Goal: Navigation & Orientation: Find specific page/section

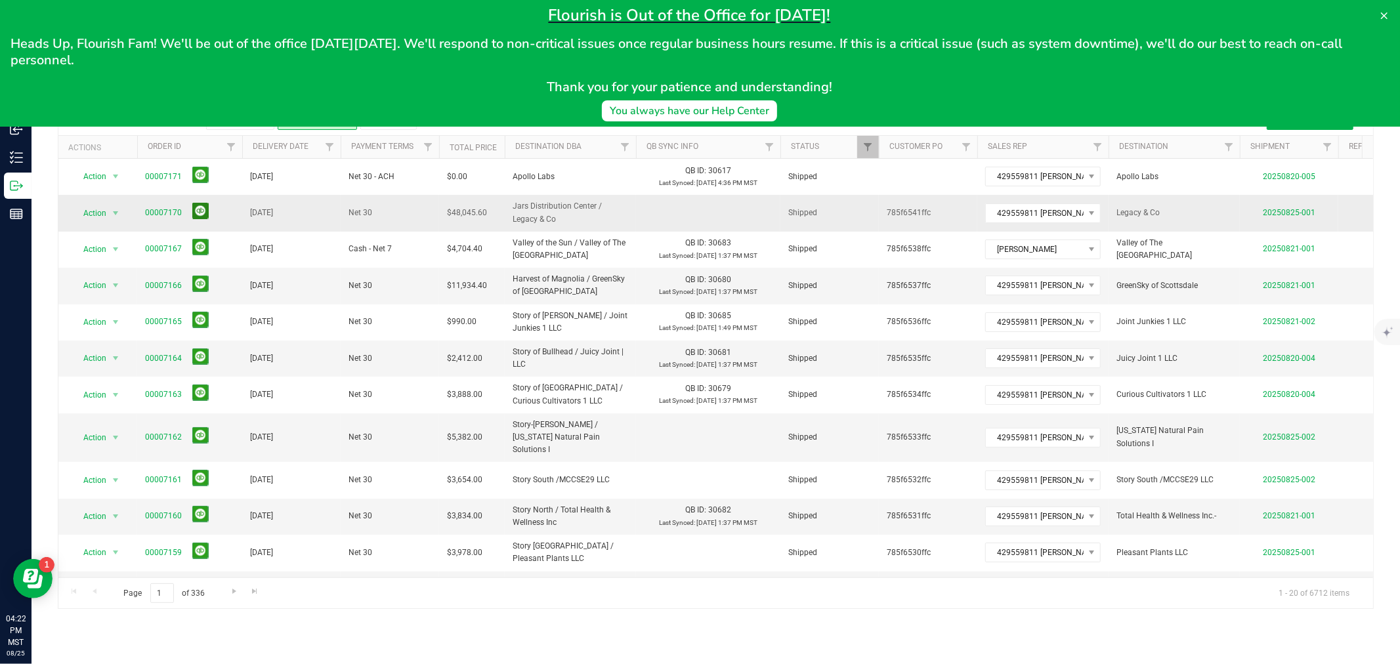
click at [198, 211] on button at bounding box center [200, 211] width 16 height 16
click at [198, 429] on button at bounding box center [200, 435] width 16 height 16
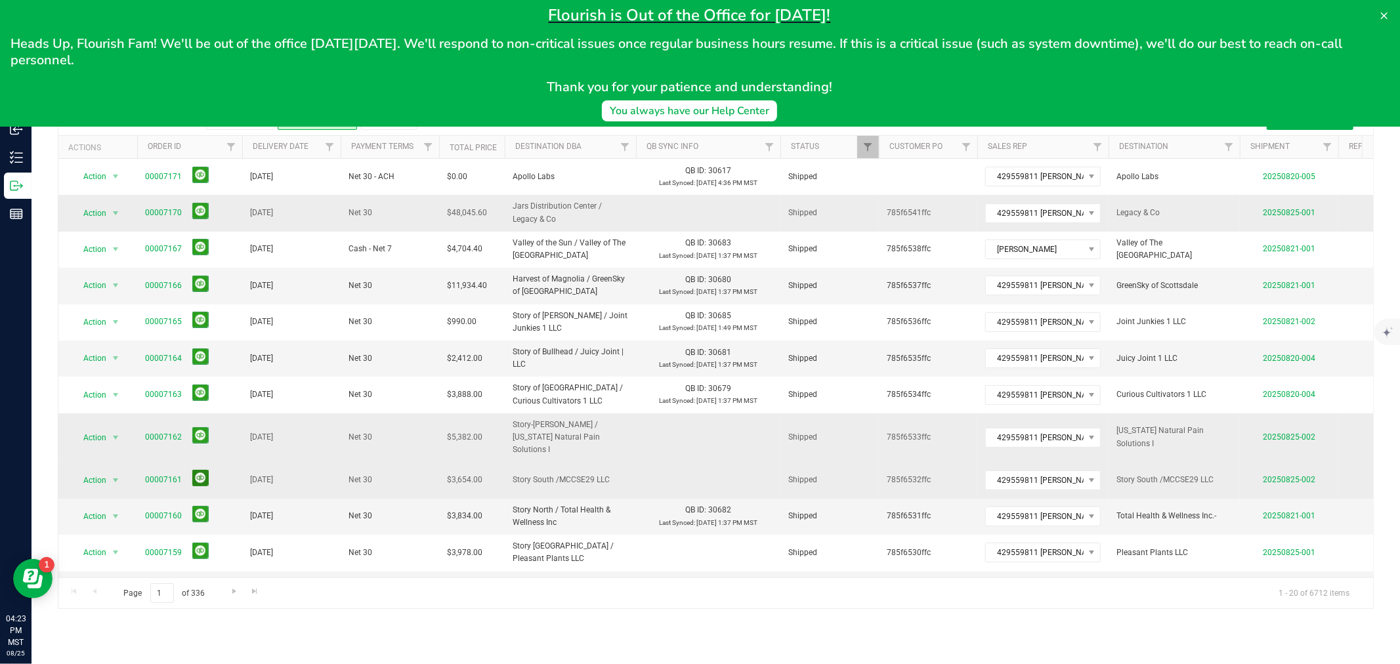
click at [193, 470] on button at bounding box center [200, 478] width 16 height 16
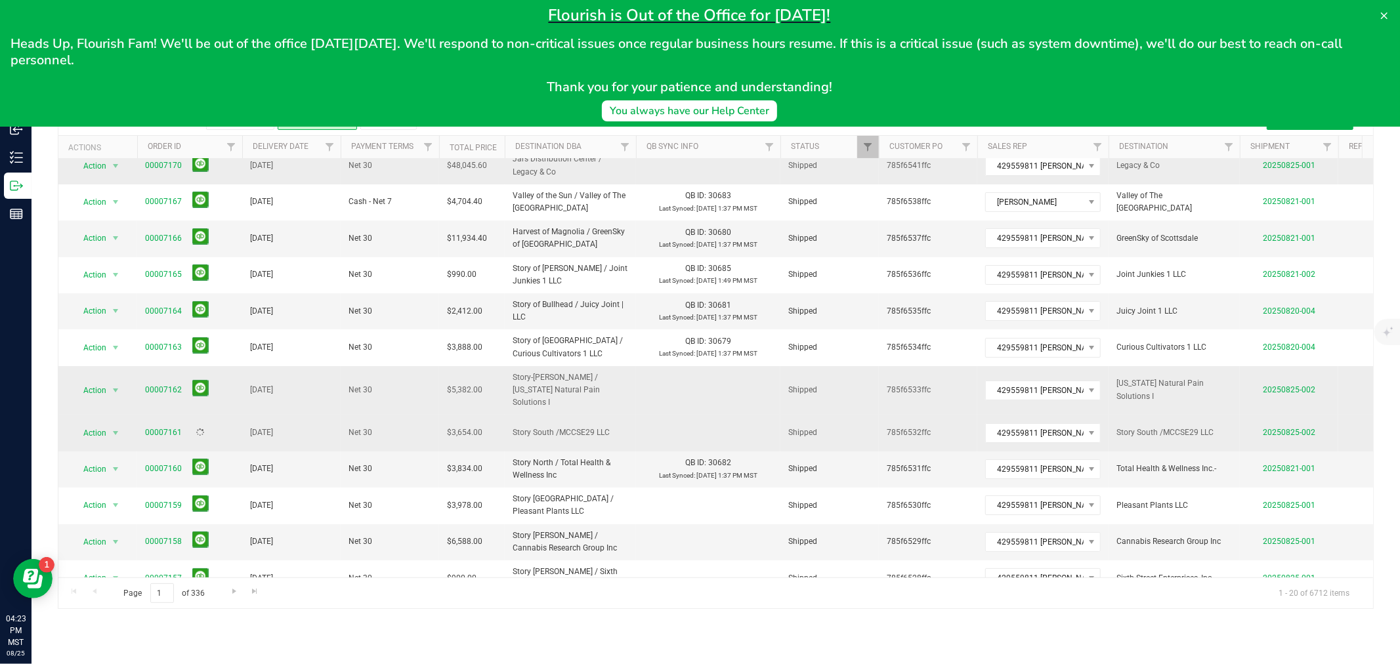
scroll to position [73, 0]
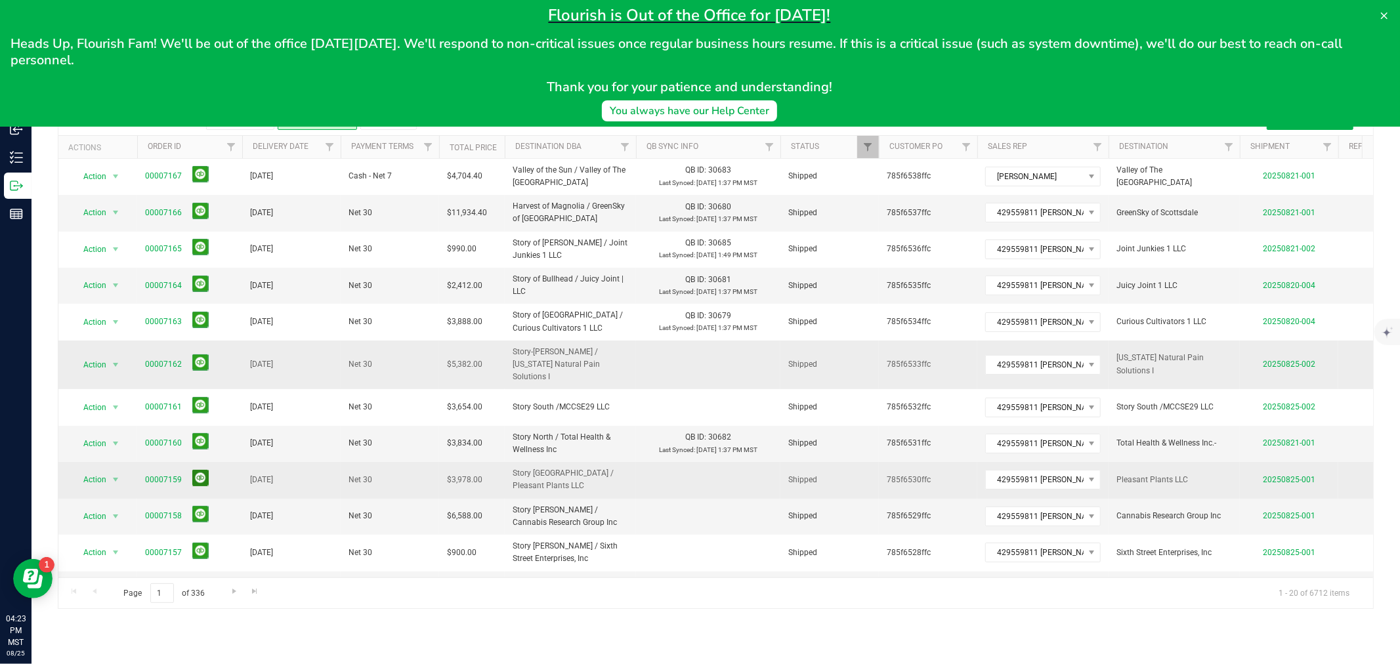
click at [202, 470] on button at bounding box center [200, 478] width 16 height 16
click at [196, 506] on button at bounding box center [200, 514] width 16 height 16
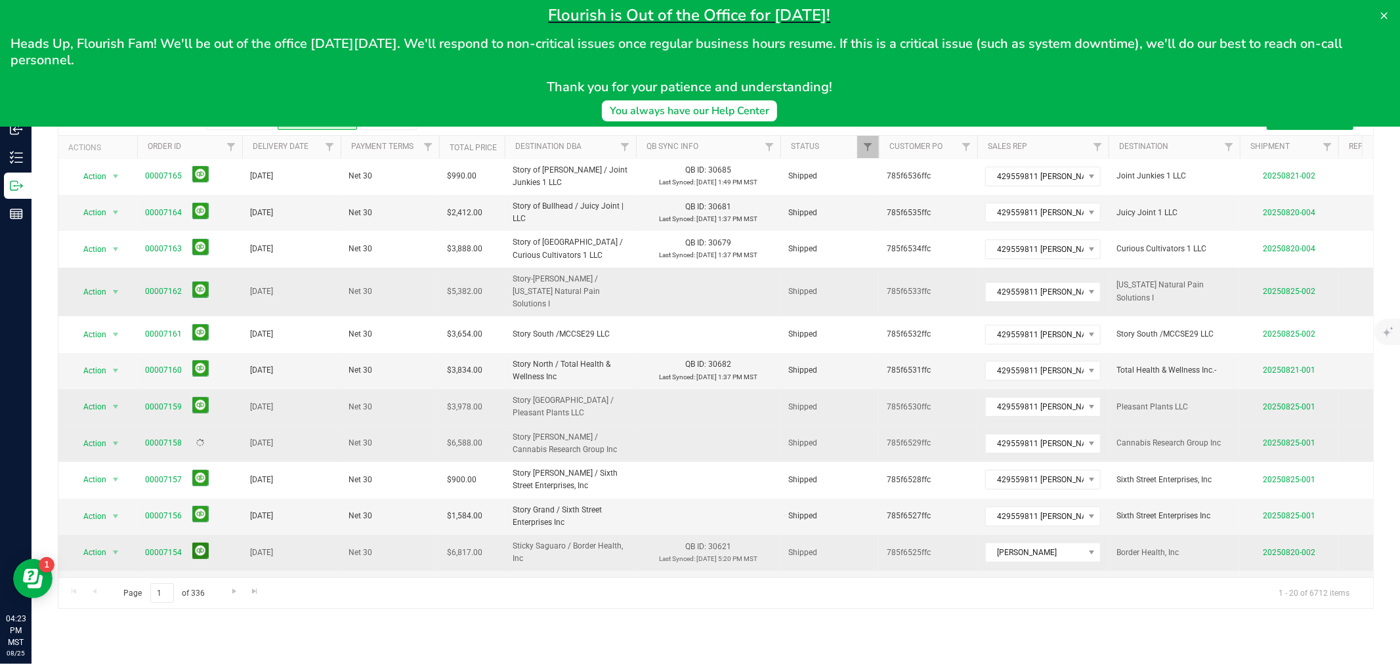
scroll to position [219, 0]
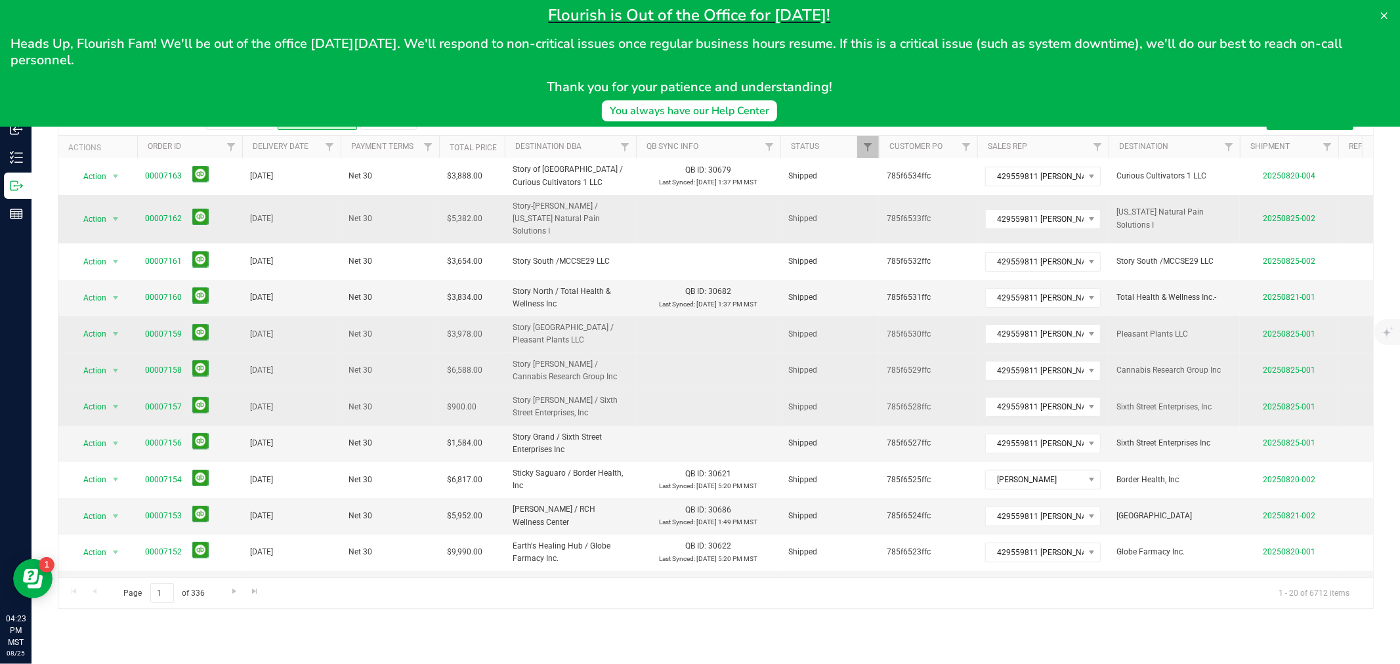
click at [193, 402] on span at bounding box center [198, 407] width 22 height 20
click at [196, 400] on button at bounding box center [200, 405] width 16 height 16
click at [194, 433] on button at bounding box center [200, 441] width 16 height 16
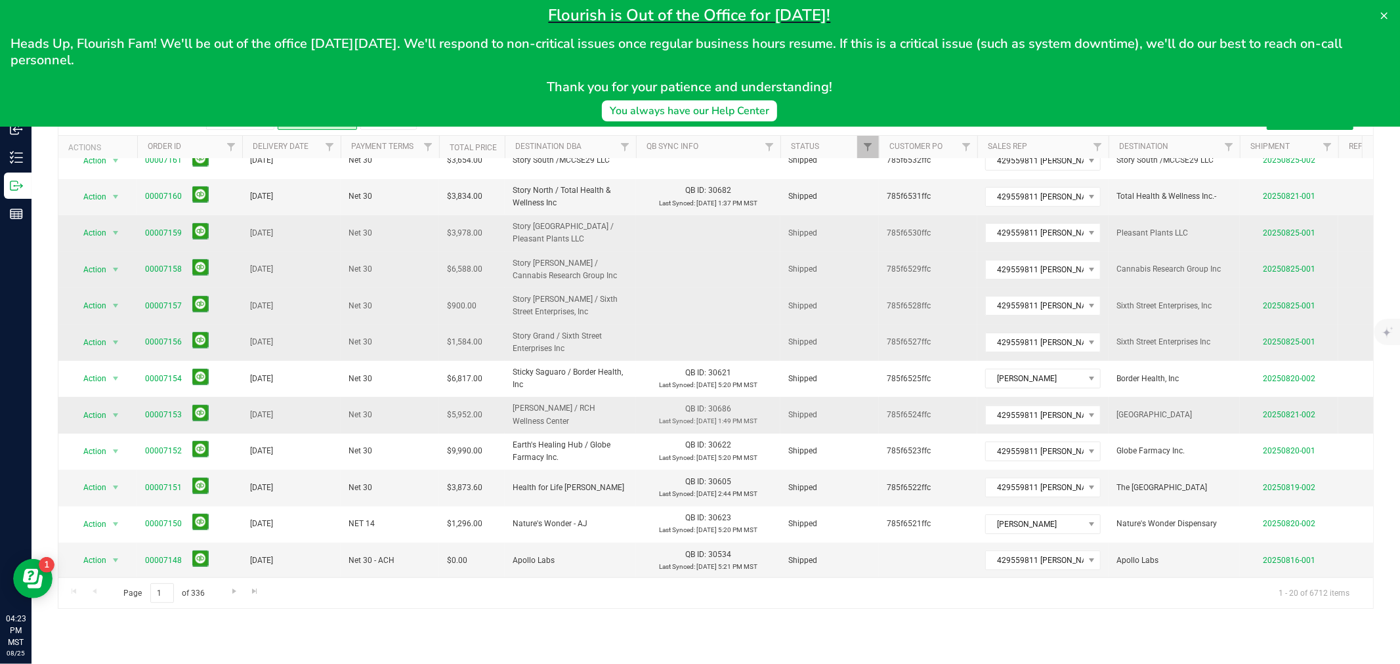
scroll to position [0, 0]
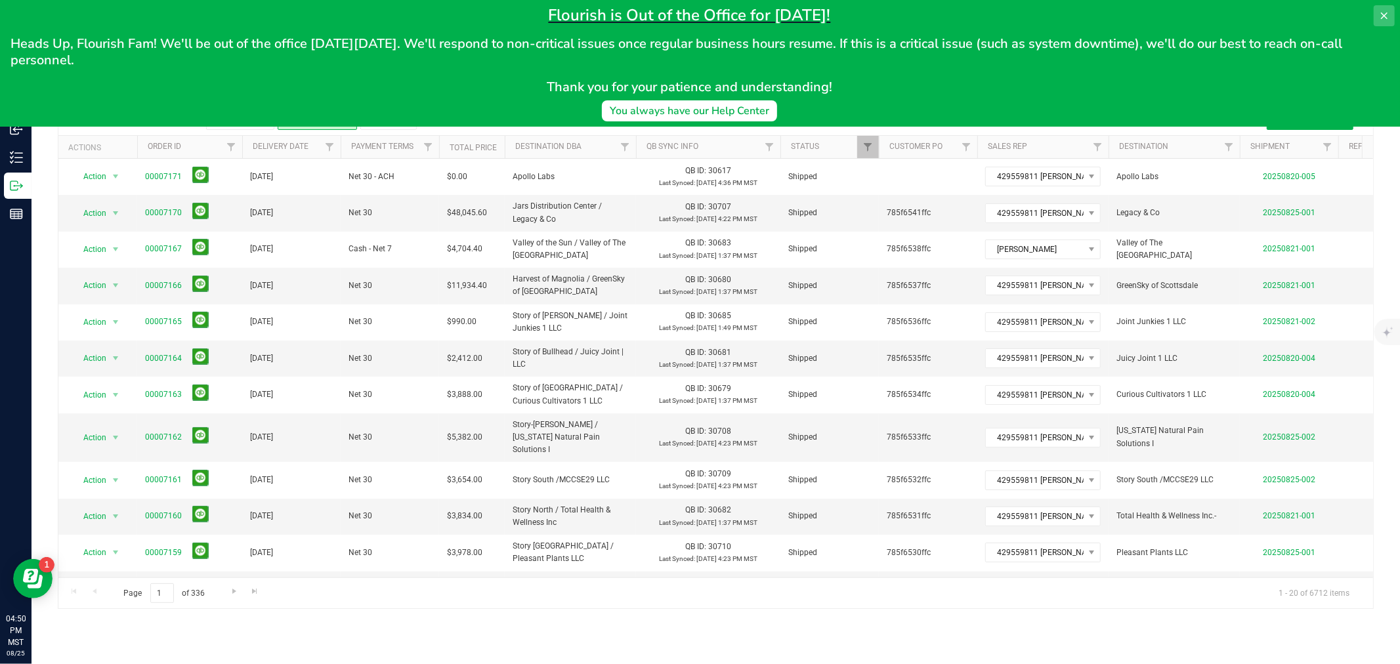
click at [1391, 9] on button at bounding box center [1384, 15] width 21 height 21
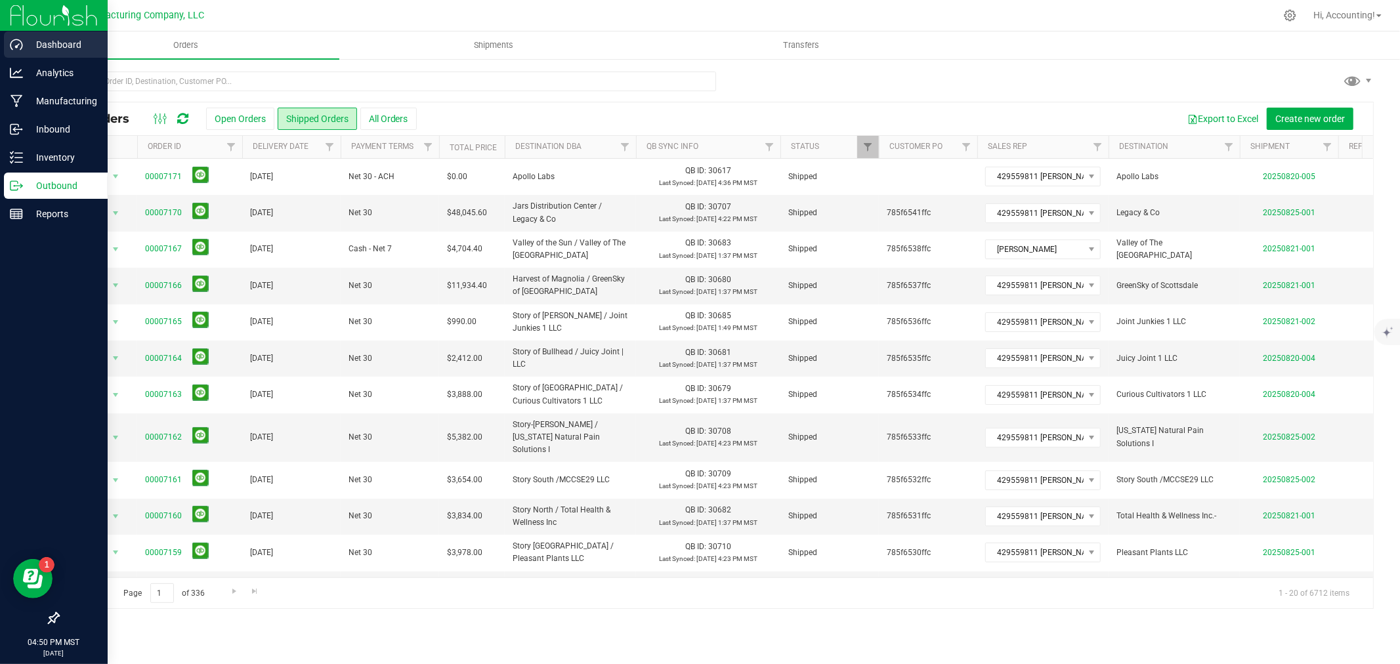
click at [13, 46] on icon at bounding box center [16, 44] width 13 height 13
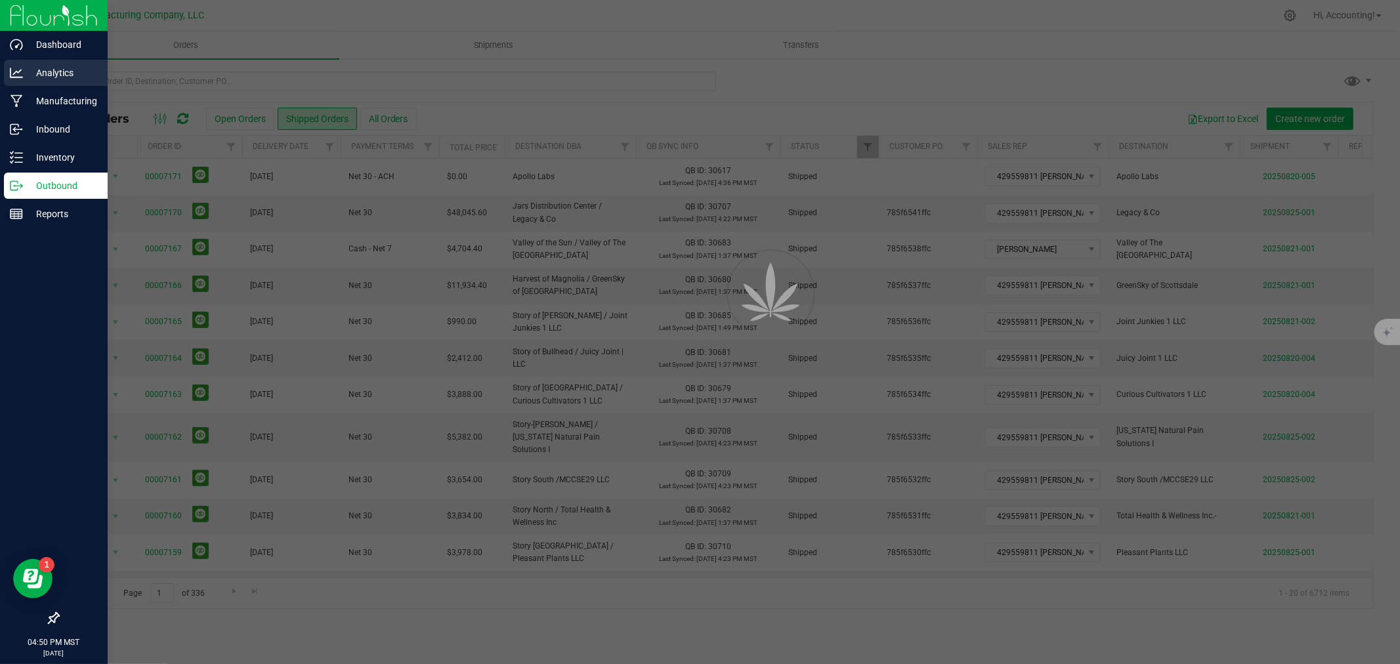
click at [24, 68] on p "Analytics" at bounding box center [62, 73] width 79 height 16
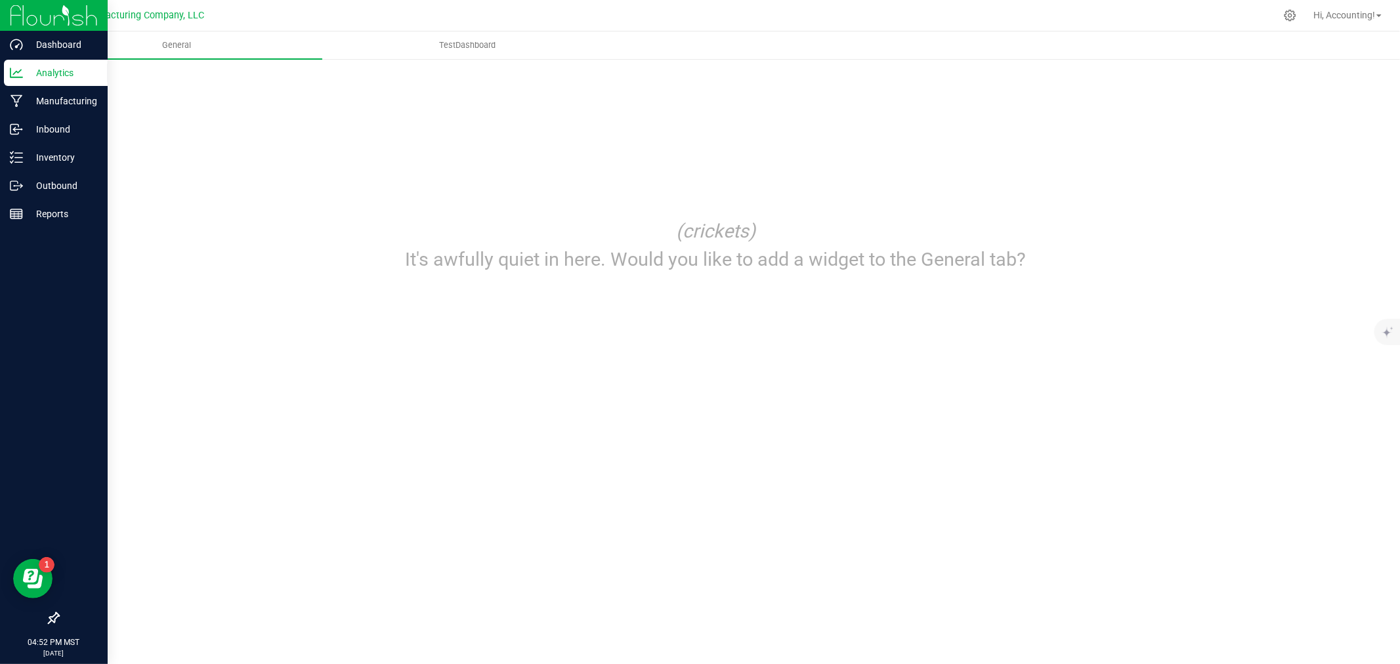
click at [47, 82] on div "Analytics" at bounding box center [56, 73] width 104 height 26
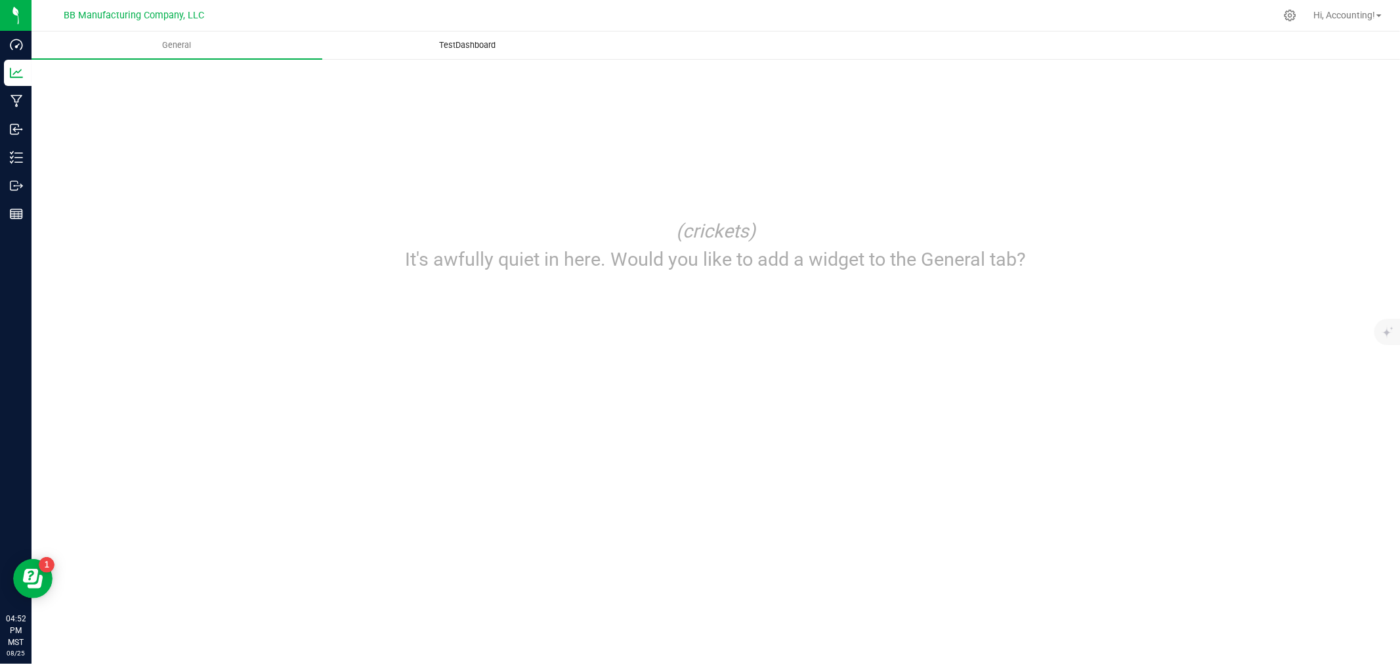
click at [460, 32] on uib-tab-heading "TestDashboard" at bounding box center [467, 45] width 289 height 26
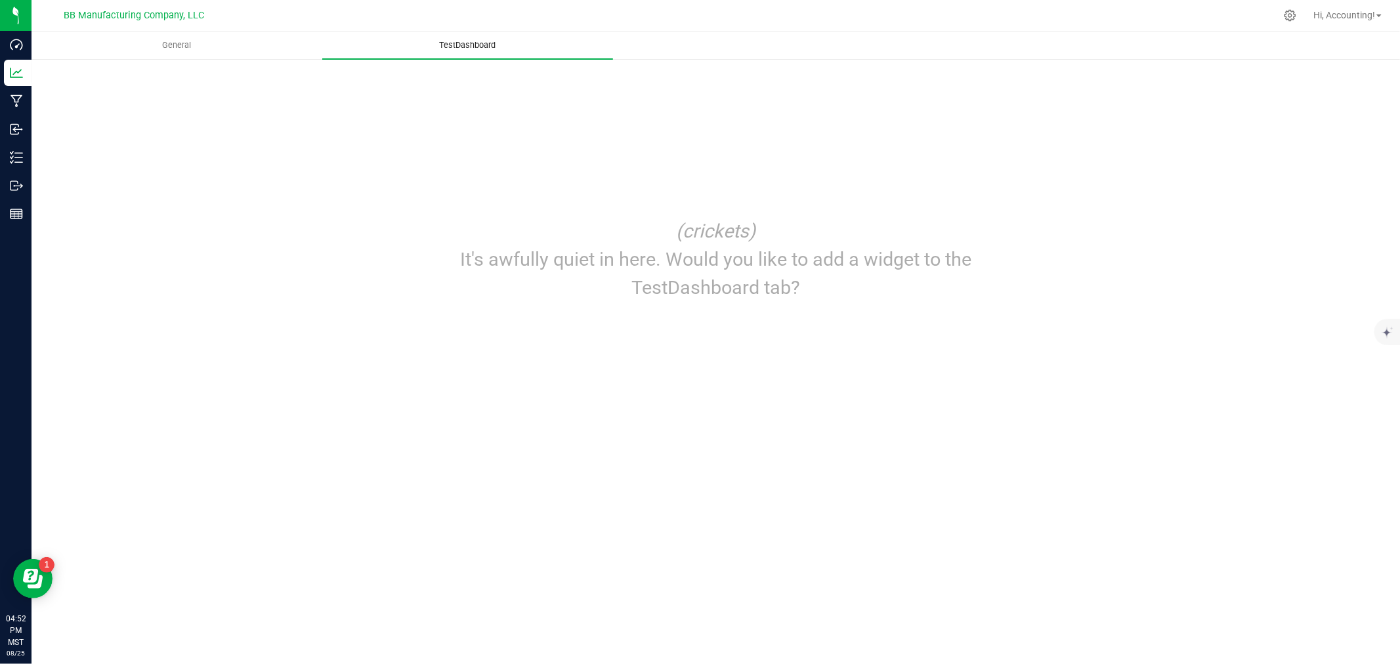
click at [329, 53] on uib-tab-heading "TestDashboard" at bounding box center [467, 46] width 291 height 28
click at [292, 49] on uib-tab-heading "General" at bounding box center [176, 45] width 289 height 26
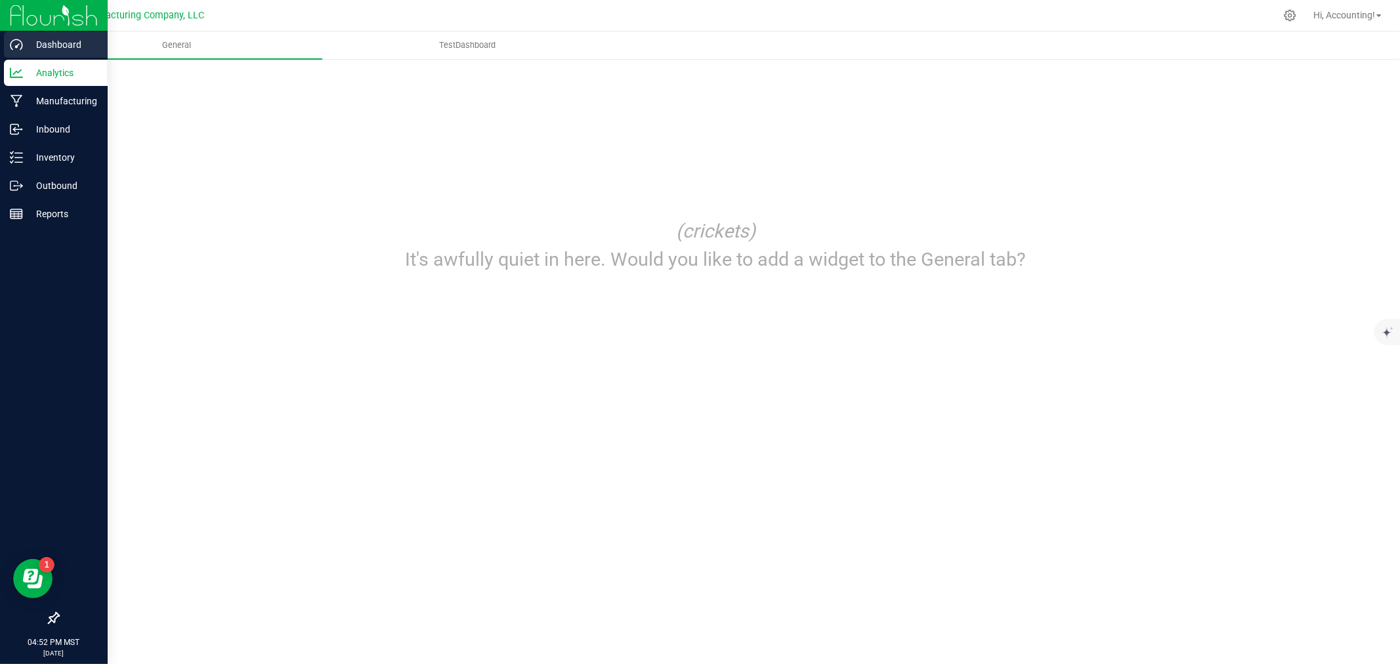
click at [66, 41] on p "Dashboard" at bounding box center [62, 45] width 79 height 16
click at [45, 68] on p "Analytics" at bounding box center [62, 73] width 79 height 16
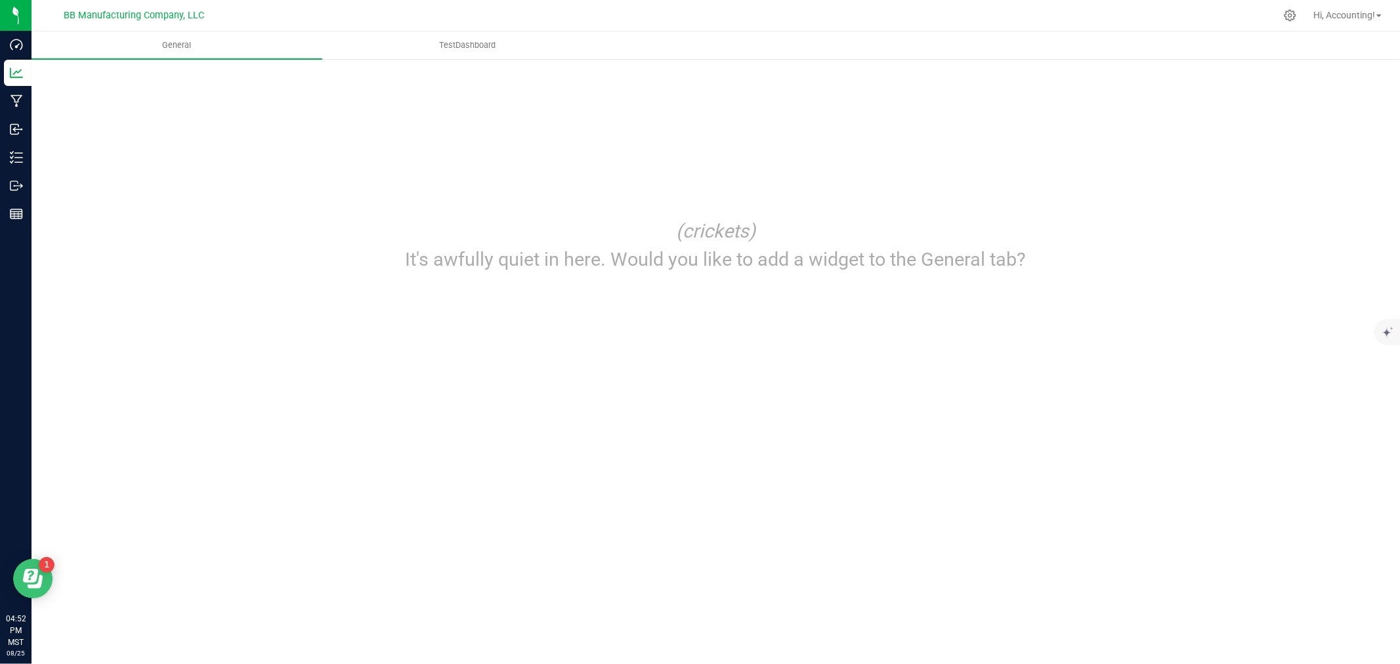
click at [27, 595] on button "Open Resource Center" at bounding box center [32, 578] width 39 height 39
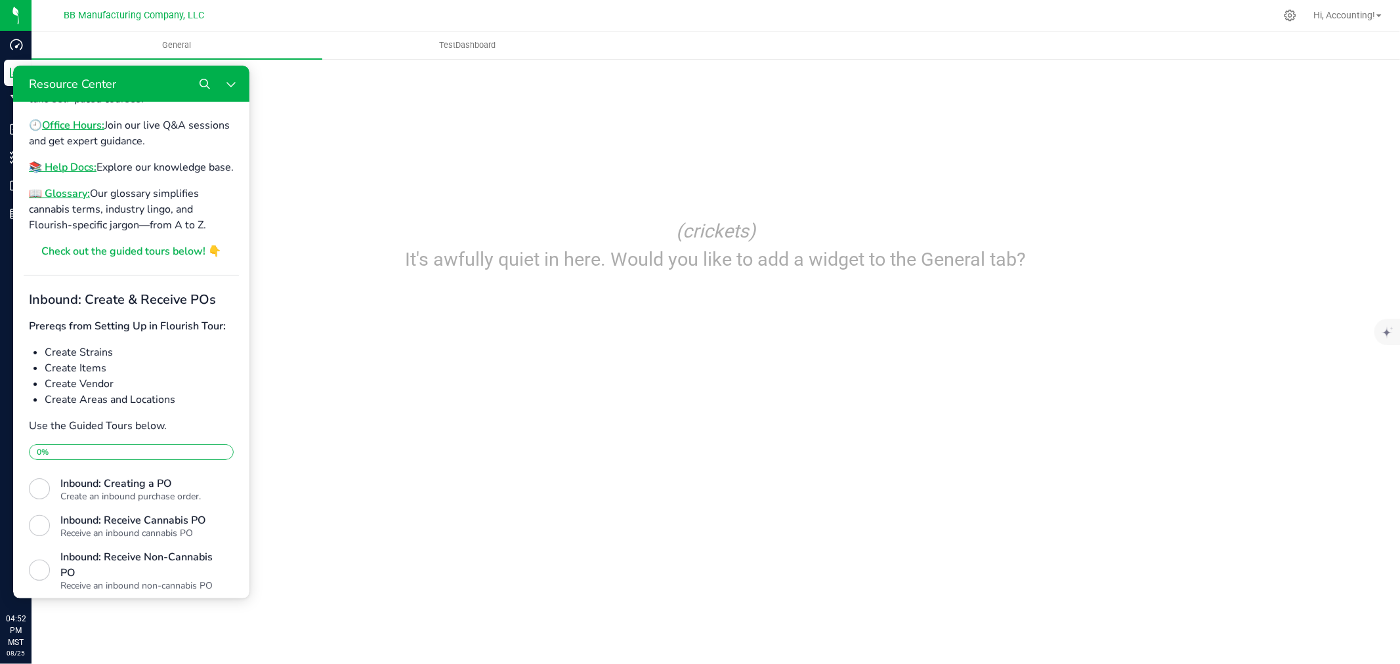
scroll to position [434, 0]
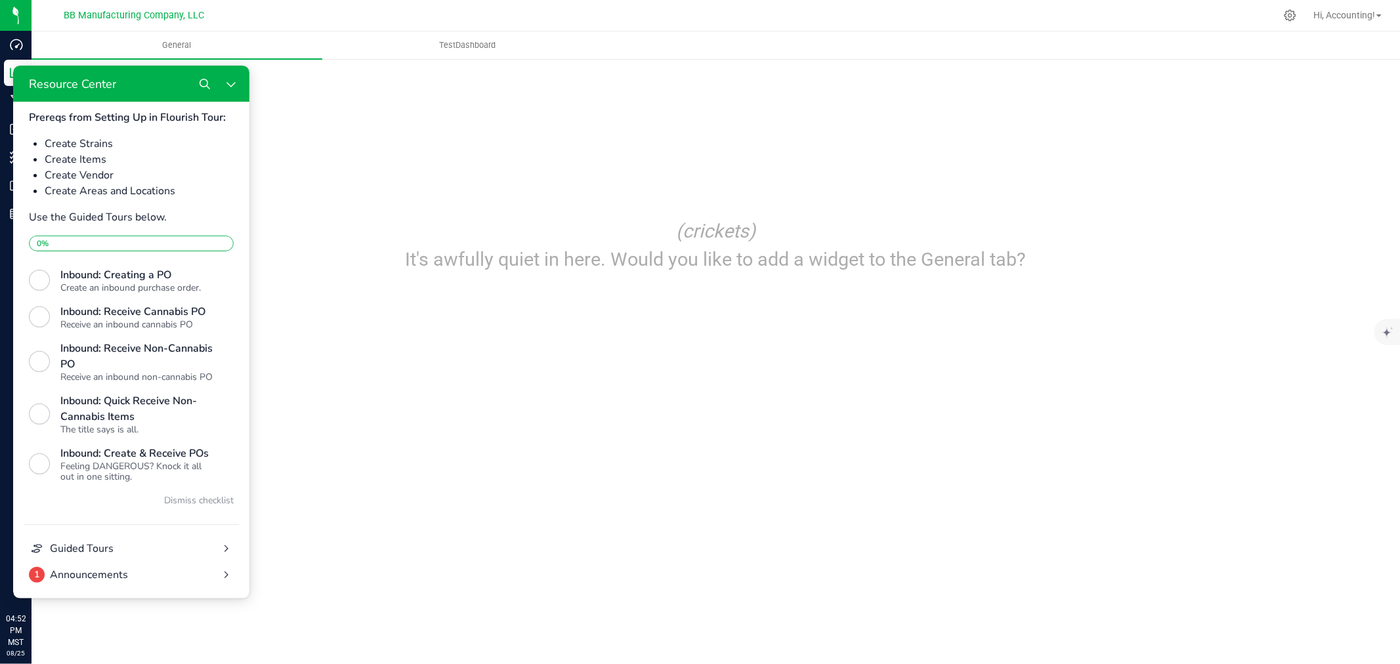
click at [342, 125] on div "(crickets) It's awfully quiet in here. Would you like to add a widget to the Ge…" at bounding box center [716, 179] width 1316 height 216
click at [501, 44] on span "TestDashboard" at bounding box center [468, 45] width 92 height 12
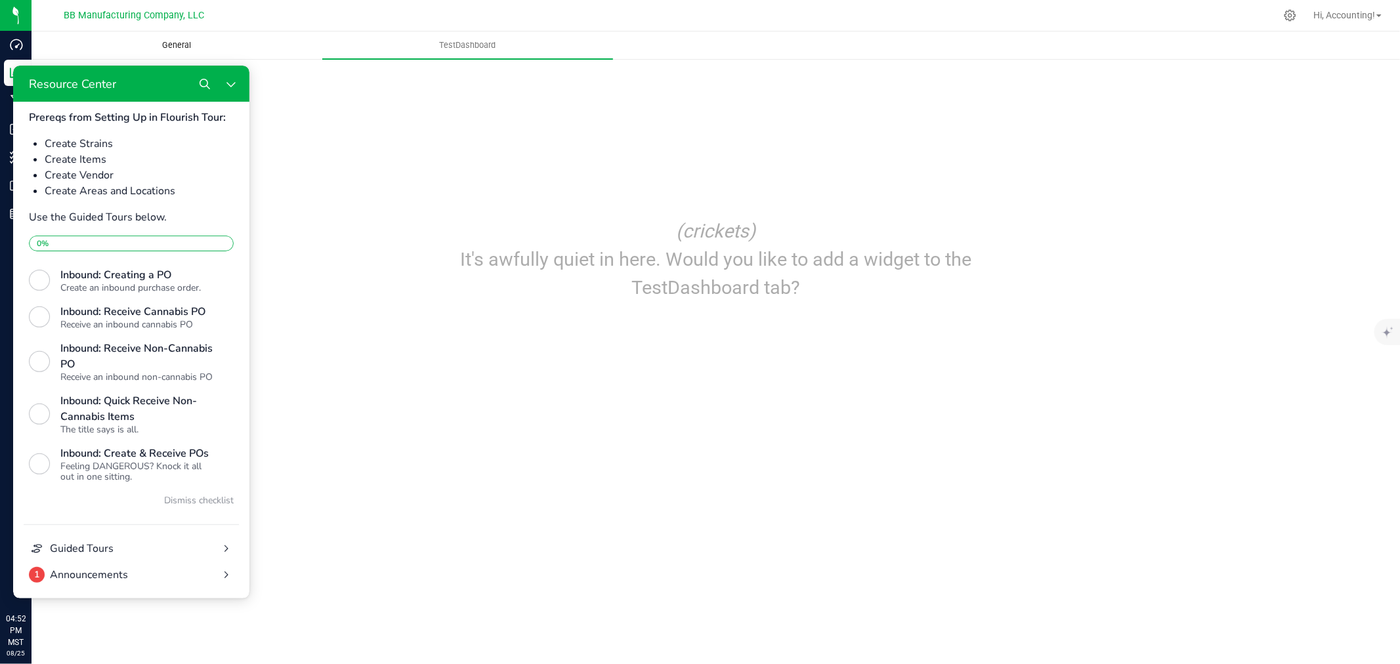
click at [274, 49] on uib-tab-heading "General" at bounding box center [176, 45] width 289 height 26
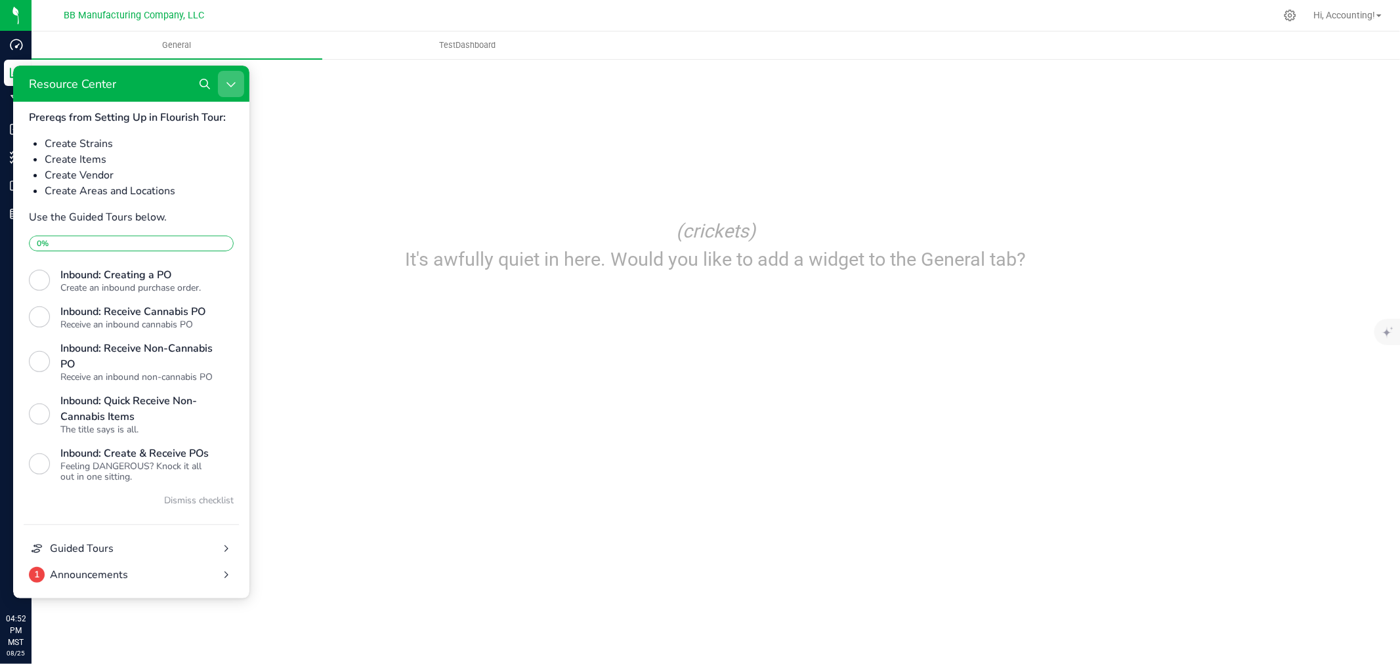
click at [234, 89] on button "Close Resource Center" at bounding box center [231, 83] width 26 height 26
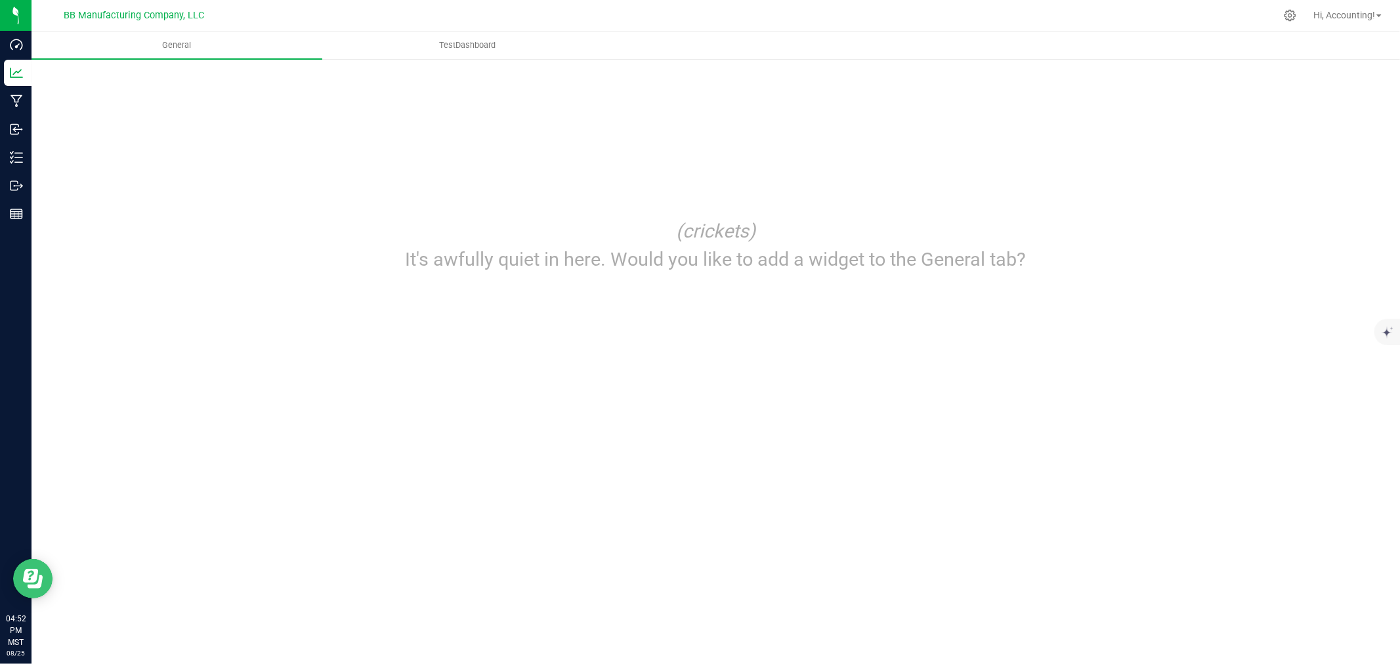
scroll to position [0, 0]
click at [442, 148] on div "(crickets) It's awfully quiet in here. Would you like to add a widget to the Ge…" at bounding box center [716, 179] width 1316 height 216
drag, startPoint x: 482, startPoint y: 282, endPoint x: 499, endPoint y: 268, distance: 22.4
click at [482, 281] on div "(crickets) It's awfully quiet in here. Would you like to add a widget to the Ge…" at bounding box center [716, 245] width 658 height 83
drag, startPoint x: 500, startPoint y: 268, endPoint x: 851, endPoint y: 272, distance: 351.2
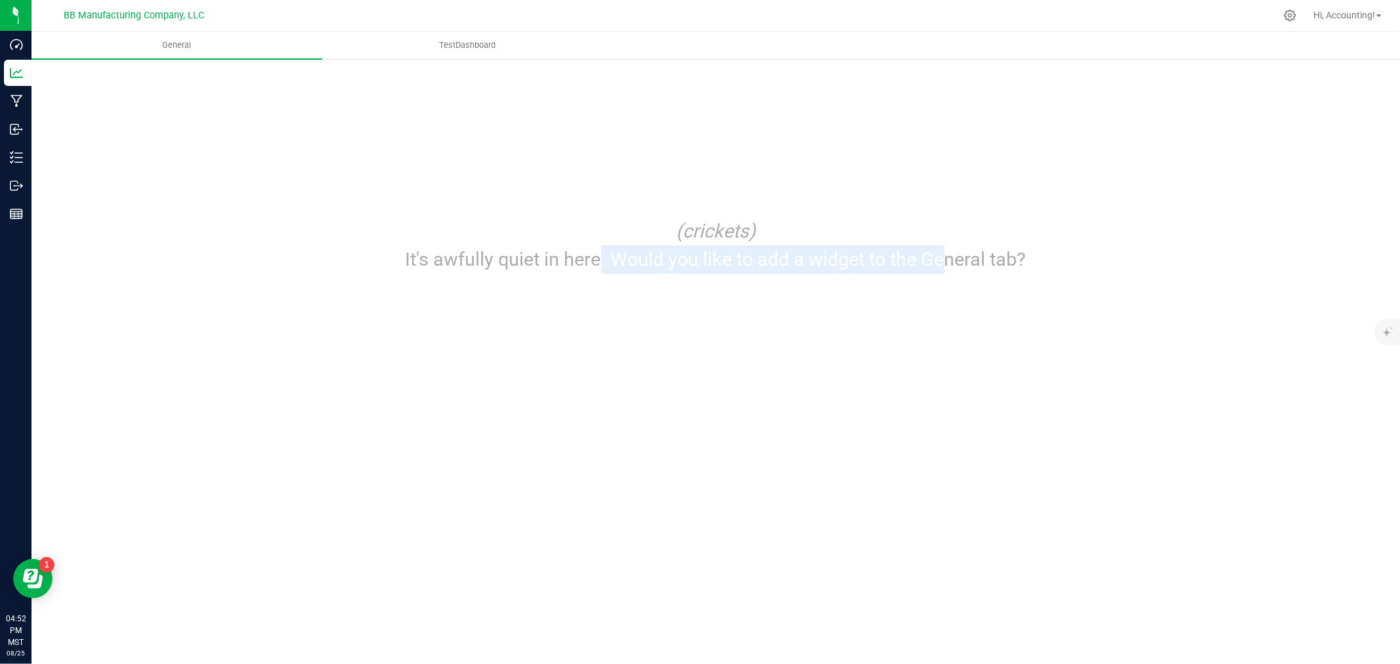
click at [849, 272] on p "It's awfully quiet in here. Would you like to add a widget to the General tab?" at bounding box center [715, 259] width 631 height 28
drag, startPoint x: 866, startPoint y: 285, endPoint x: 798, endPoint y: 290, distance: 68.5
click at [866, 286] on div "(crickets) It's awfully quiet in here. Would you like to add a widget to the Ge…" at bounding box center [716, 245] width 658 height 83
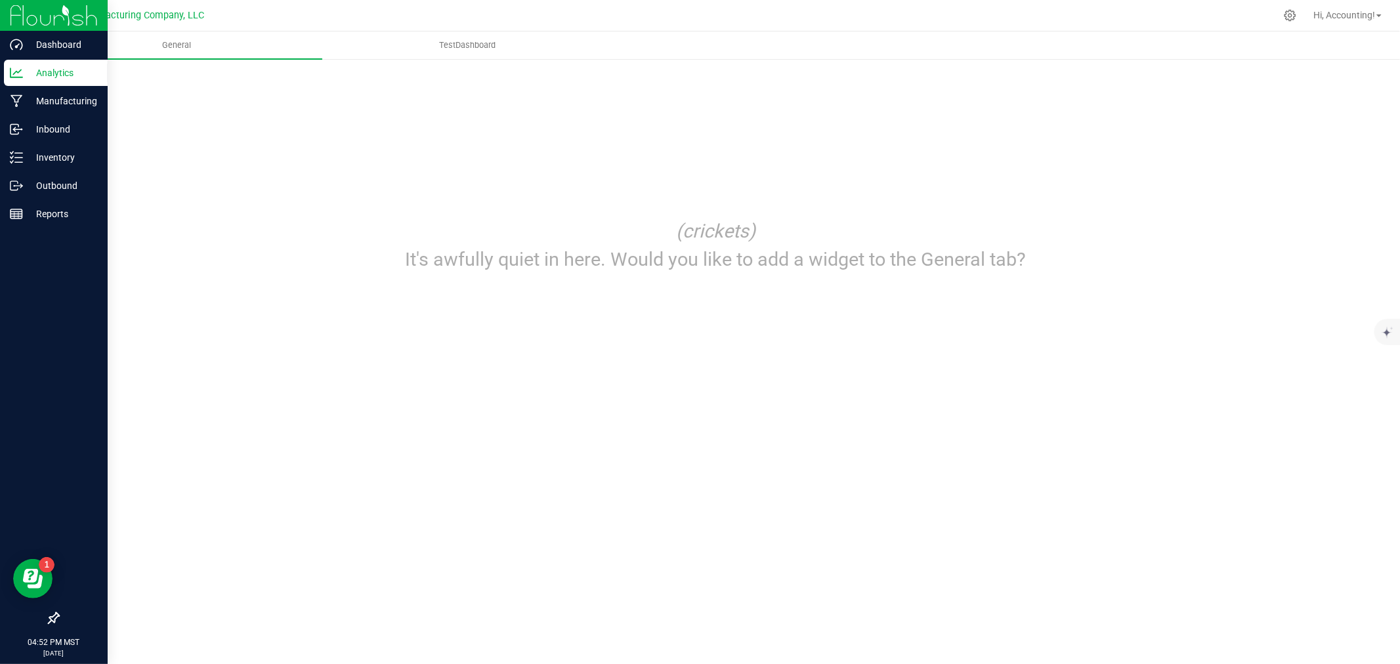
click at [38, 630] on div at bounding box center [54, 618] width 108 height 25
click at [14, 201] on div "Reports" at bounding box center [56, 214] width 104 height 26
click at [41, 64] on div "Analytics" at bounding box center [56, 73] width 104 height 26
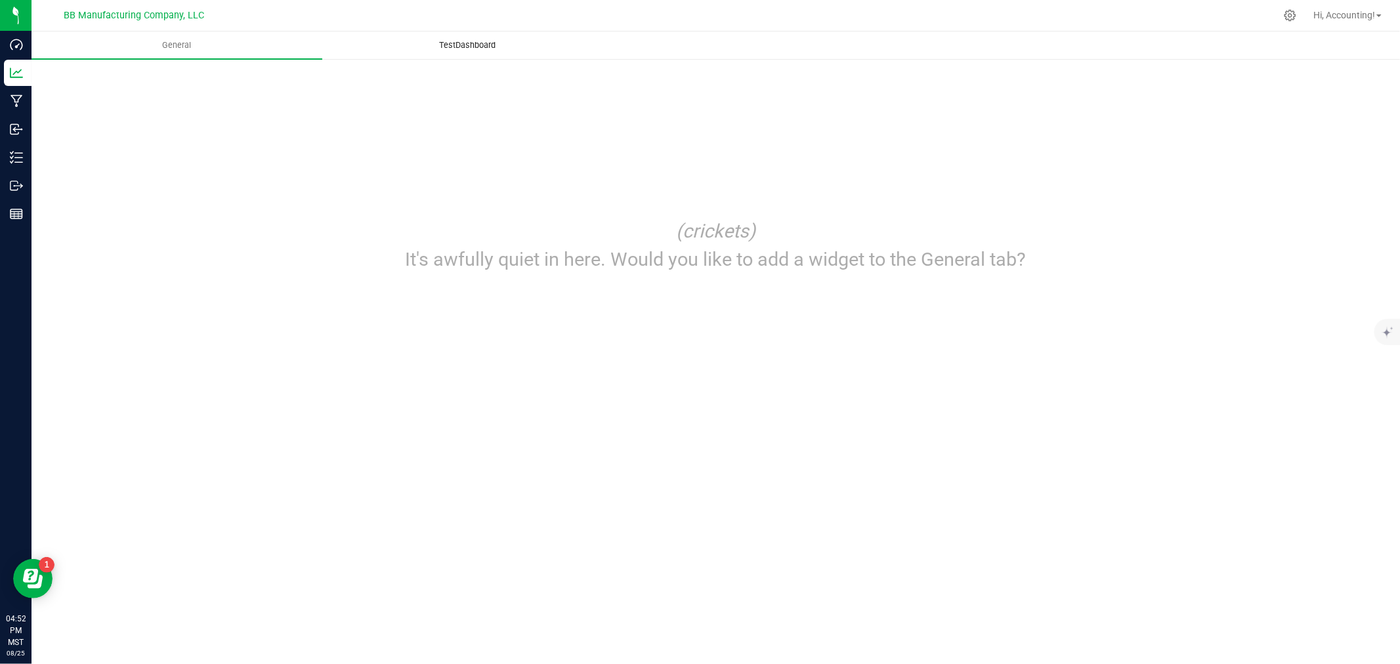
click at [432, 53] on uib-tab-heading "TestDashboard" at bounding box center [467, 45] width 289 height 26
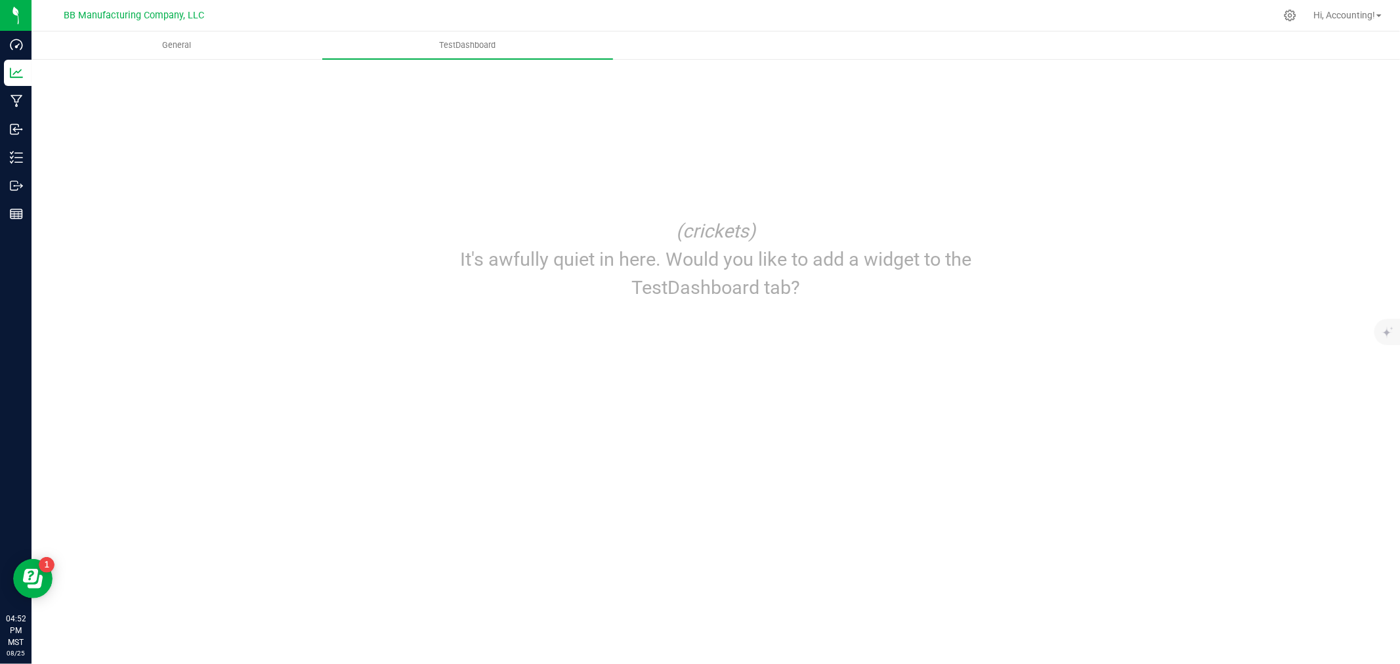
click at [292, 60] on div "(crickets) It's awfully quiet in here. Would you like to add a widget to the Te…" at bounding box center [716, 193] width 1368 height 270
drag, startPoint x: 226, startPoint y: 61, endPoint x: 211, endPoint y: 43, distance: 24.2
click at [226, 60] on div "(crickets) It's awfully quiet in here. Would you like to add a widget to the Te…" at bounding box center [716, 193] width 1368 height 270
click at [200, 22] on div "BB Manufacturing Company, LLC" at bounding box center [134, 15] width 140 height 16
drag, startPoint x: 129, startPoint y: 18, endPoint x: 67, endPoint y: 22, distance: 62.4
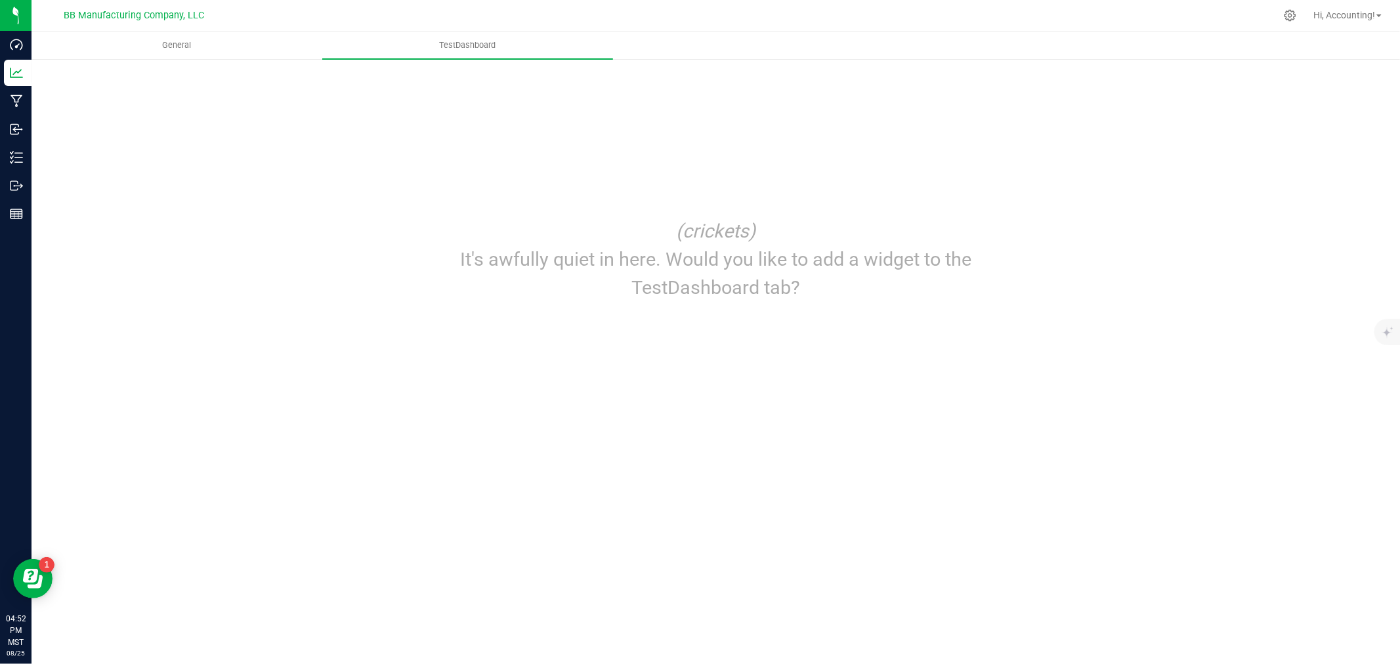
click at [129, 18] on span "BB Manufacturing Company, LLC" at bounding box center [134, 15] width 140 height 11
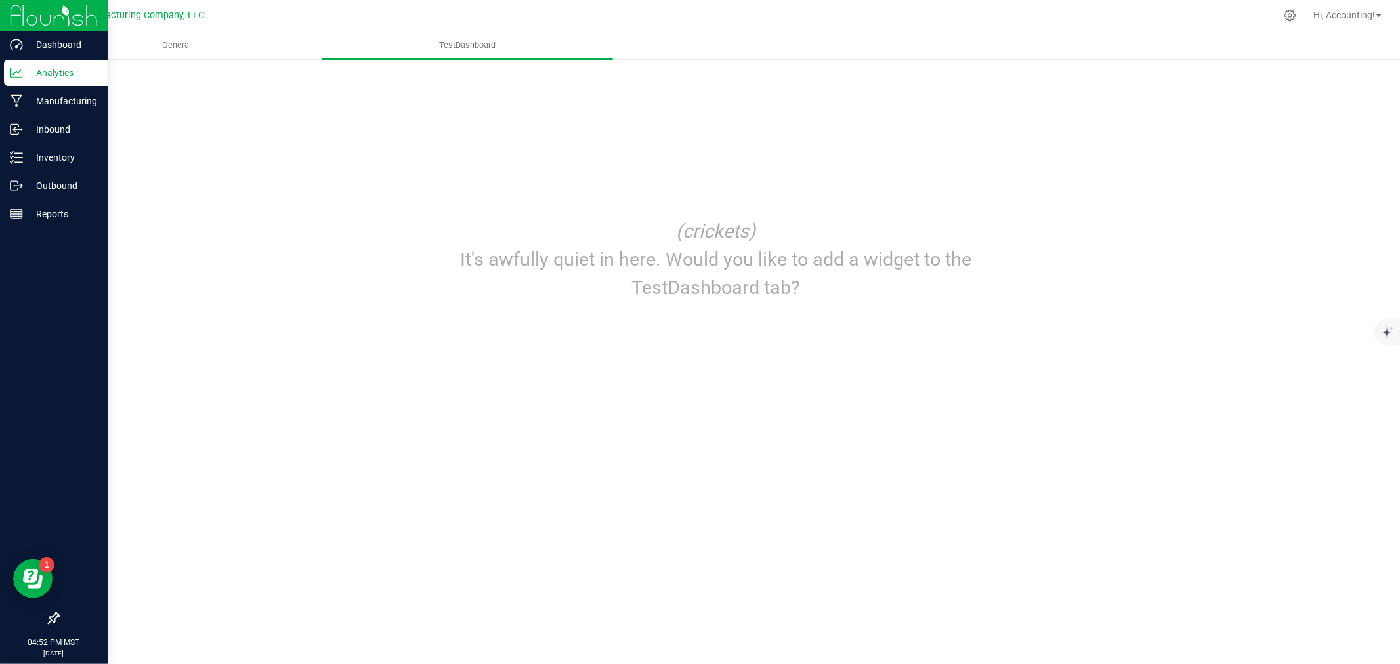
click at [4, 8] on div at bounding box center [54, 16] width 108 height 32
click at [26, 56] on div "Dashboard" at bounding box center [56, 45] width 104 height 26
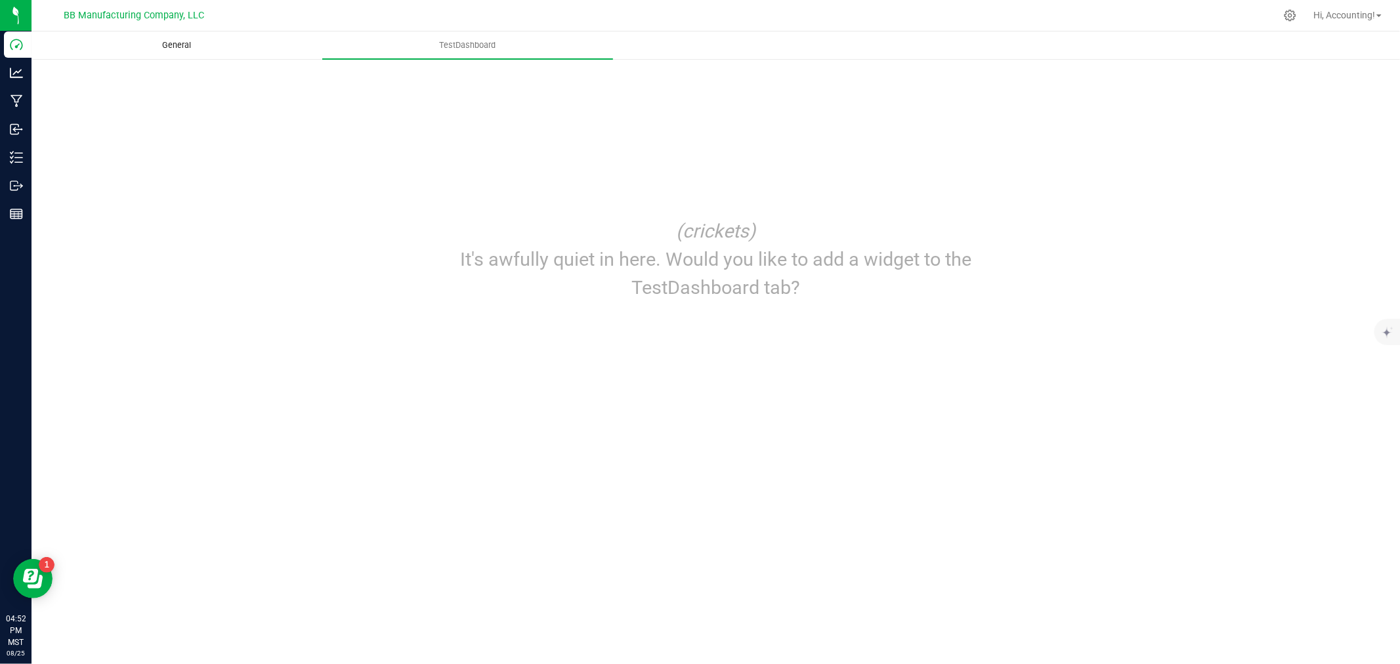
click at [207, 56] on uib-tab-heading "General" at bounding box center [176, 45] width 289 height 26
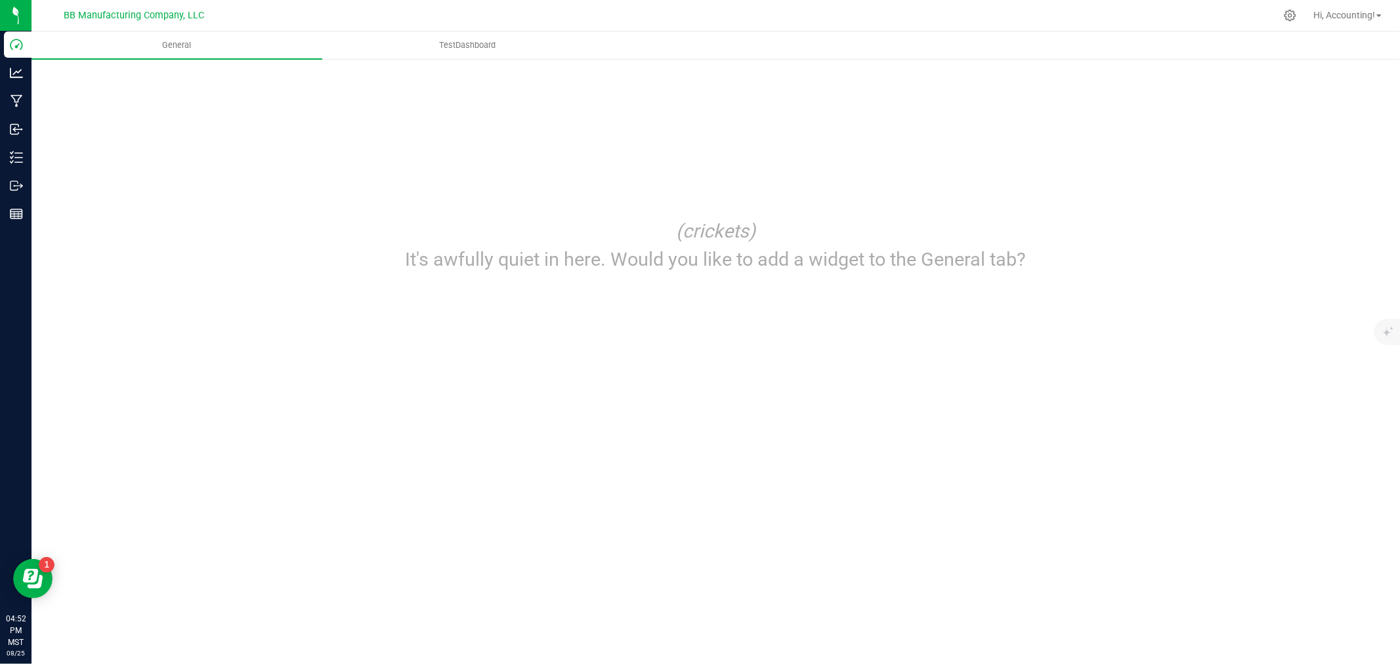
click at [384, 245] on div "(crickets) It's awfully quiet in here. Would you like to add a widget to the Ge…" at bounding box center [716, 245] width 1316 height 83
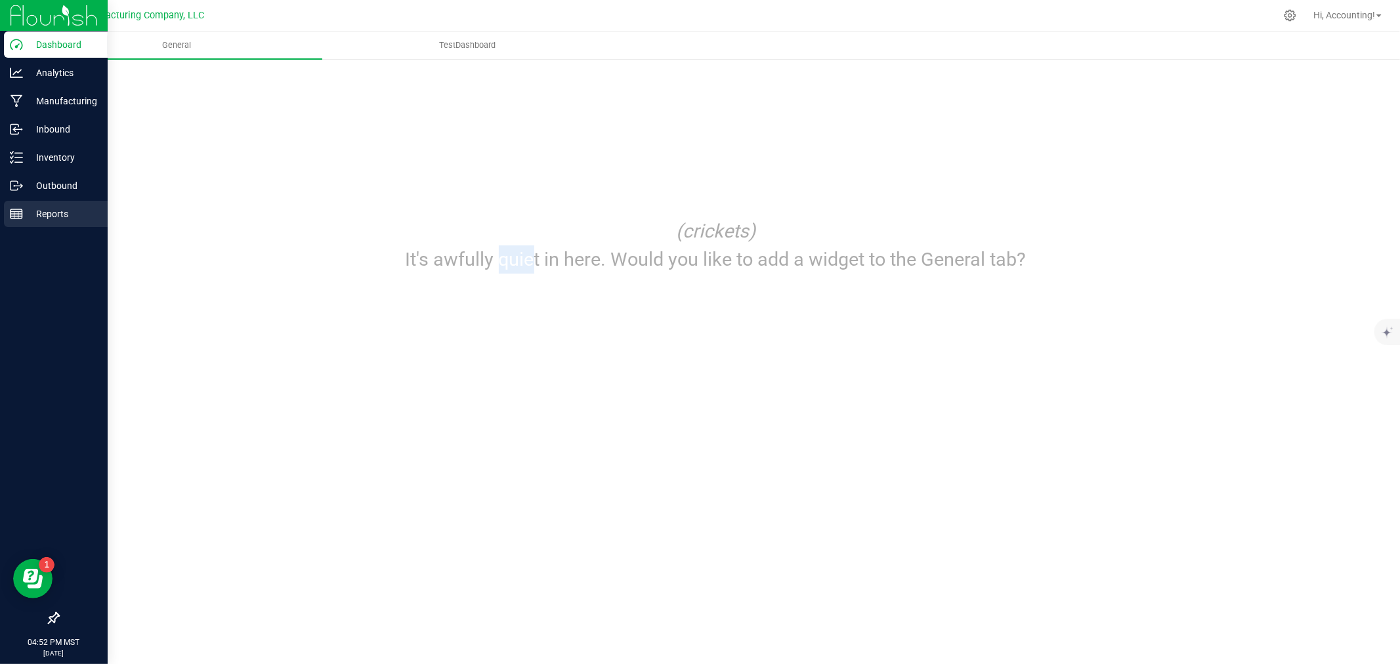
click at [24, 210] on p "Reports" at bounding box center [62, 214] width 79 height 16
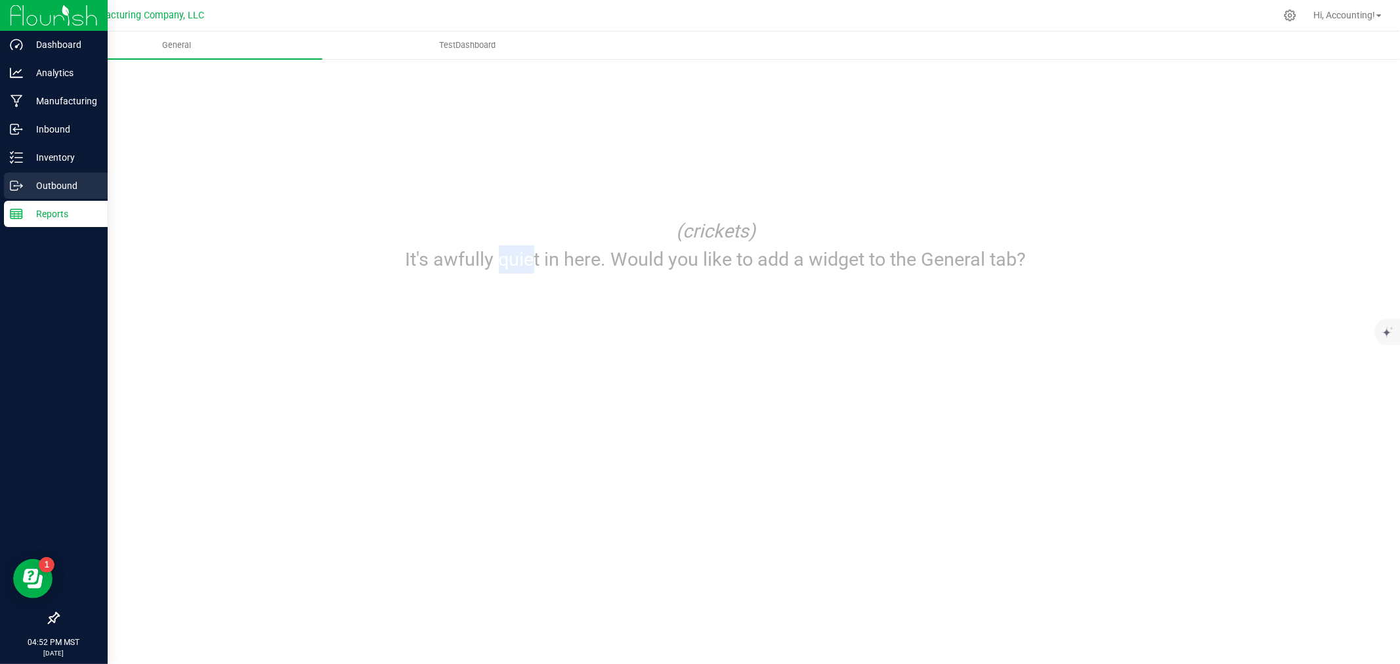
click at [35, 186] on p "Outbound" at bounding box center [62, 186] width 79 height 16
click at [41, 148] on div "Inventory" at bounding box center [56, 157] width 104 height 26
click at [43, 145] on div "Inventory" at bounding box center [56, 157] width 104 height 26
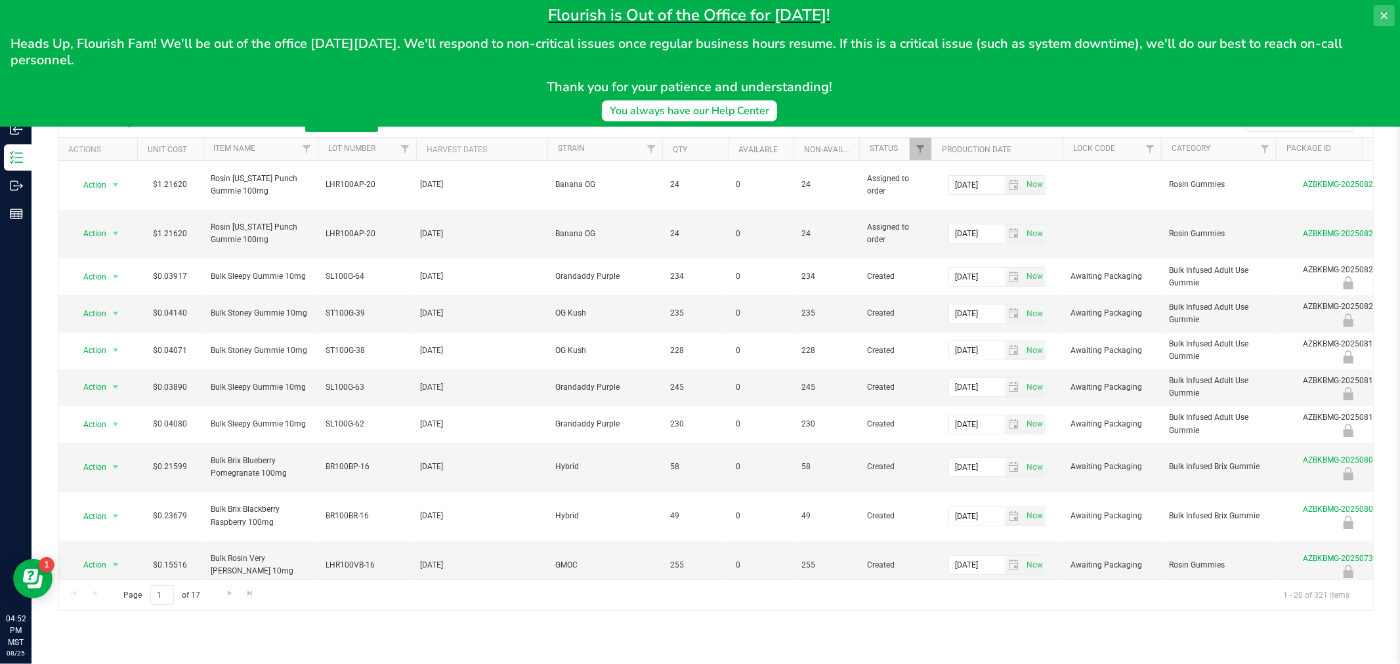
click at [1383, 16] on icon at bounding box center [1384, 16] width 11 height 11
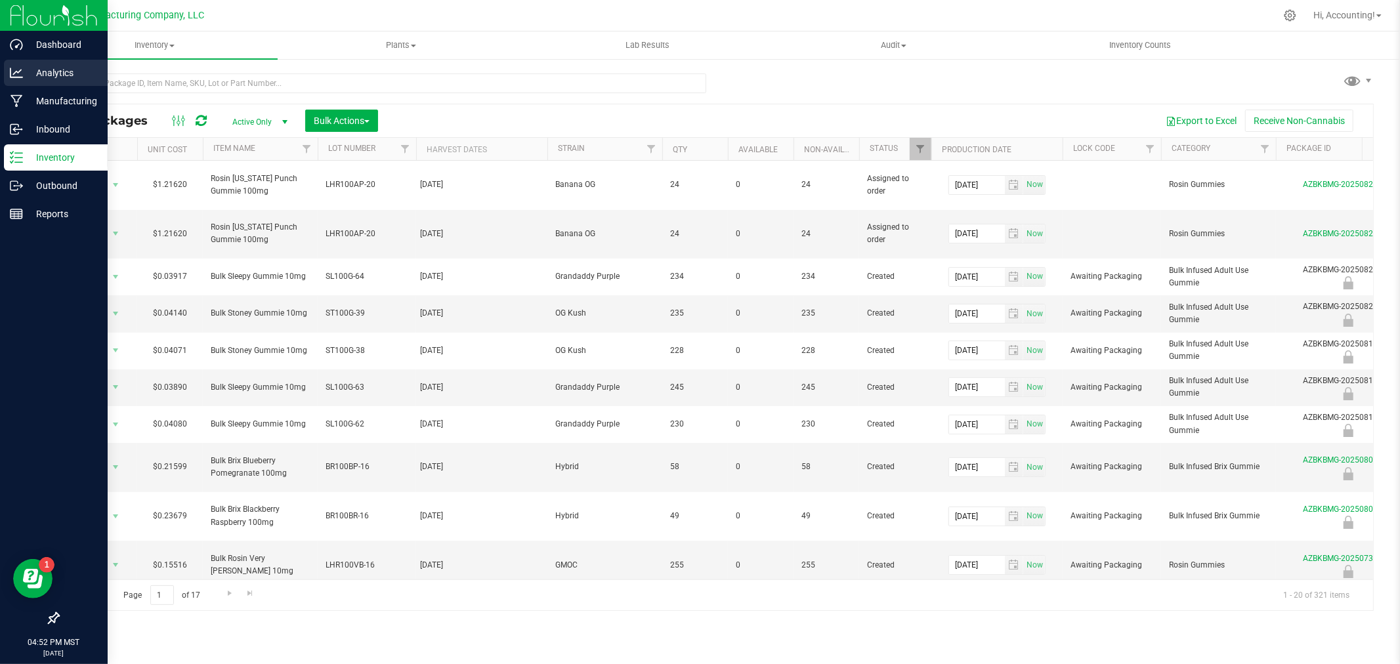
click at [10, 80] on div "Analytics" at bounding box center [56, 73] width 104 height 26
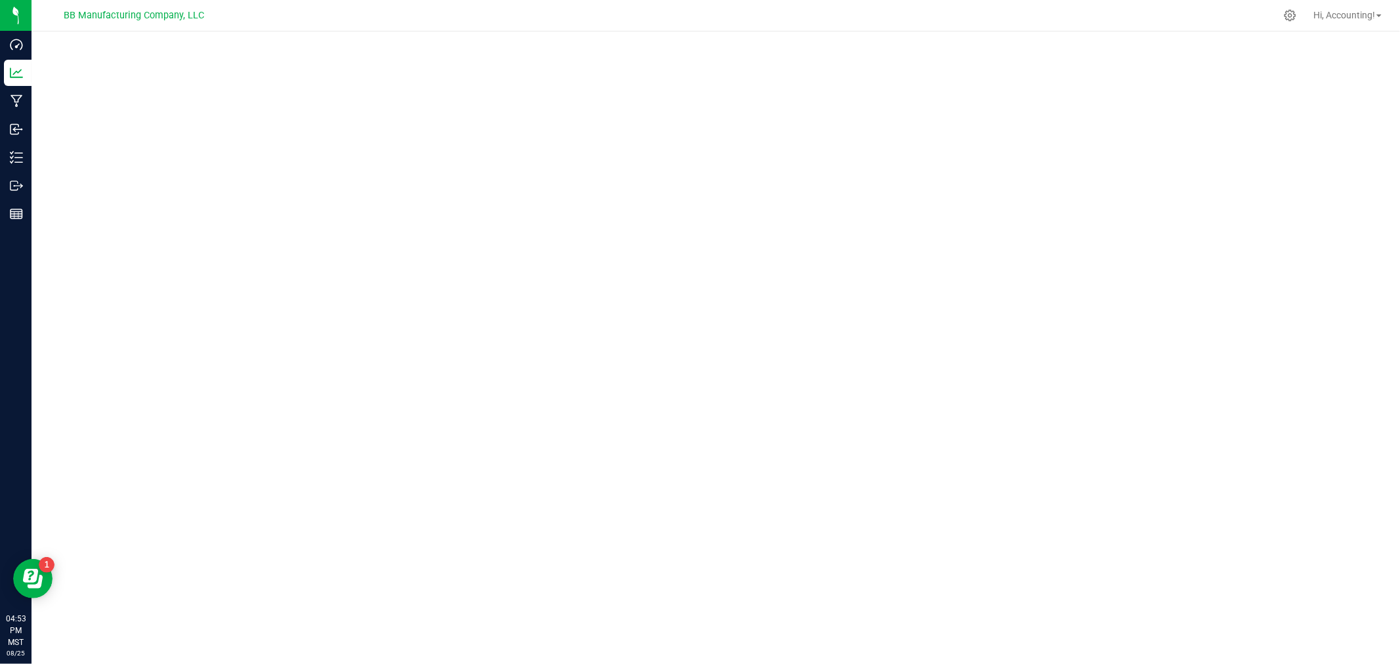
click at [282, 650] on div at bounding box center [716, 344] width 1368 height 625
